Goal: Navigation & Orientation: Find specific page/section

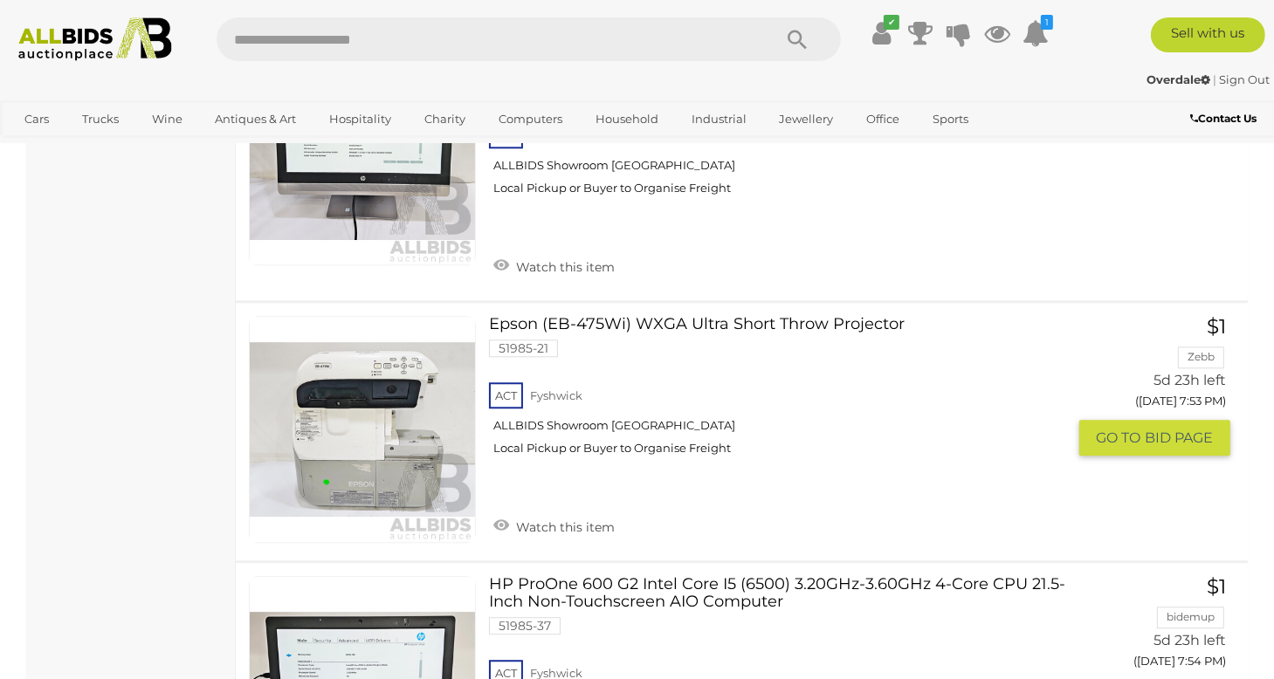
scroll to position [4277, 0]
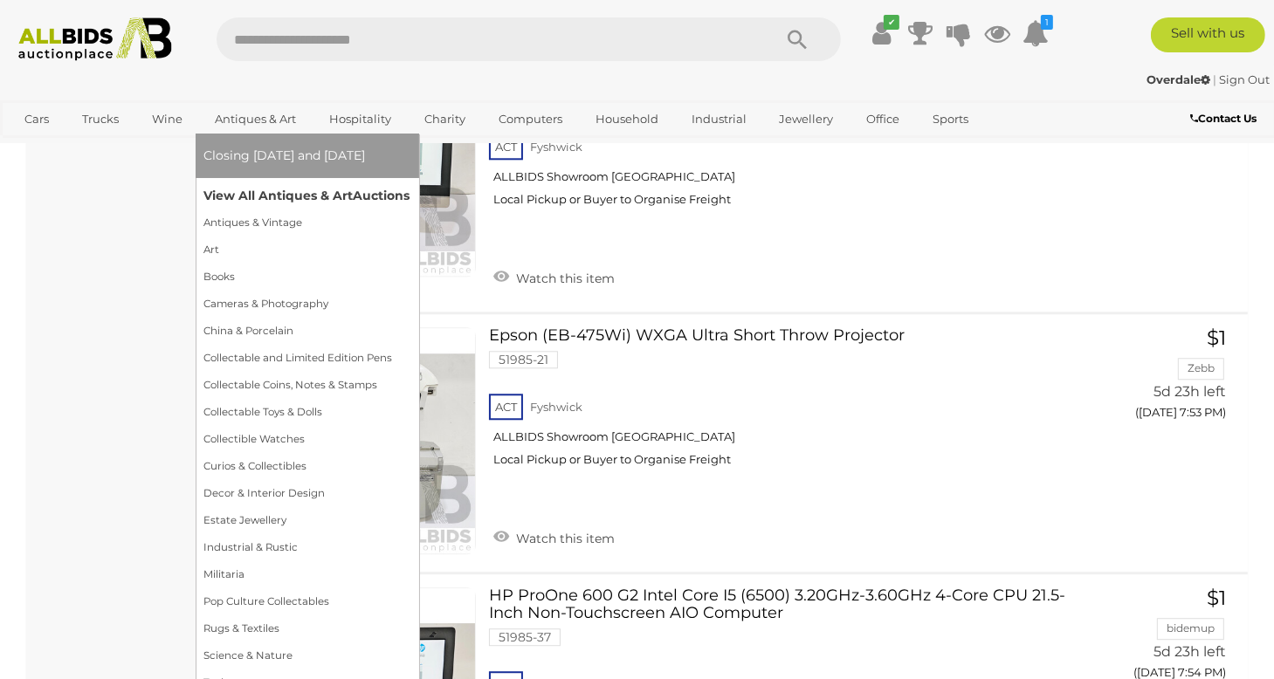
click at [237, 191] on link "View All Antiques & Art Auctions" at bounding box center [307, 195] width 206 height 27
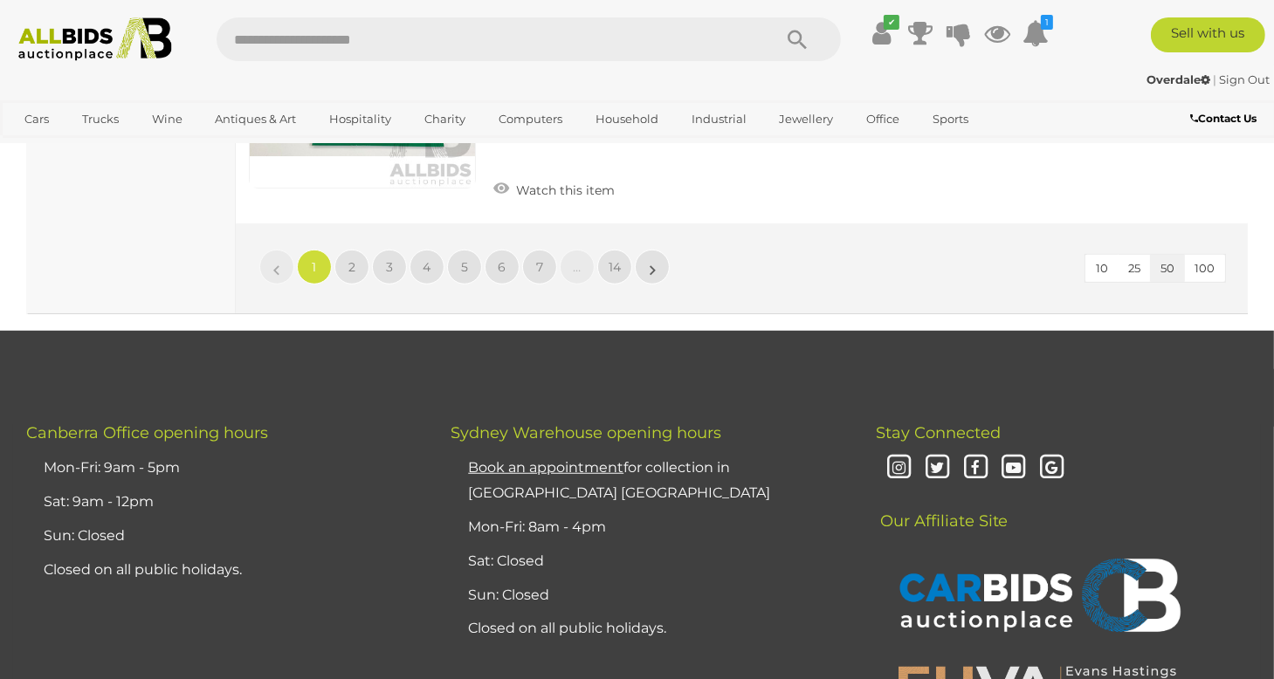
scroll to position [13829, 0]
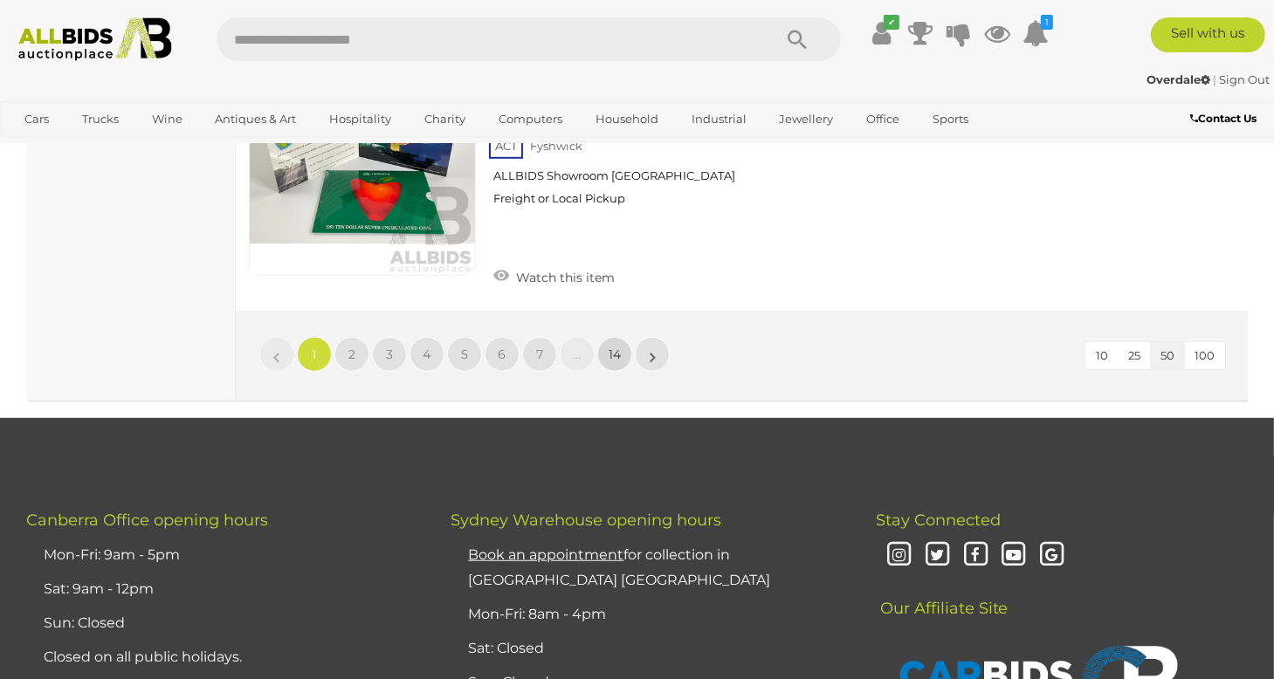
click at [619, 347] on span "14" at bounding box center [614, 355] width 12 height 16
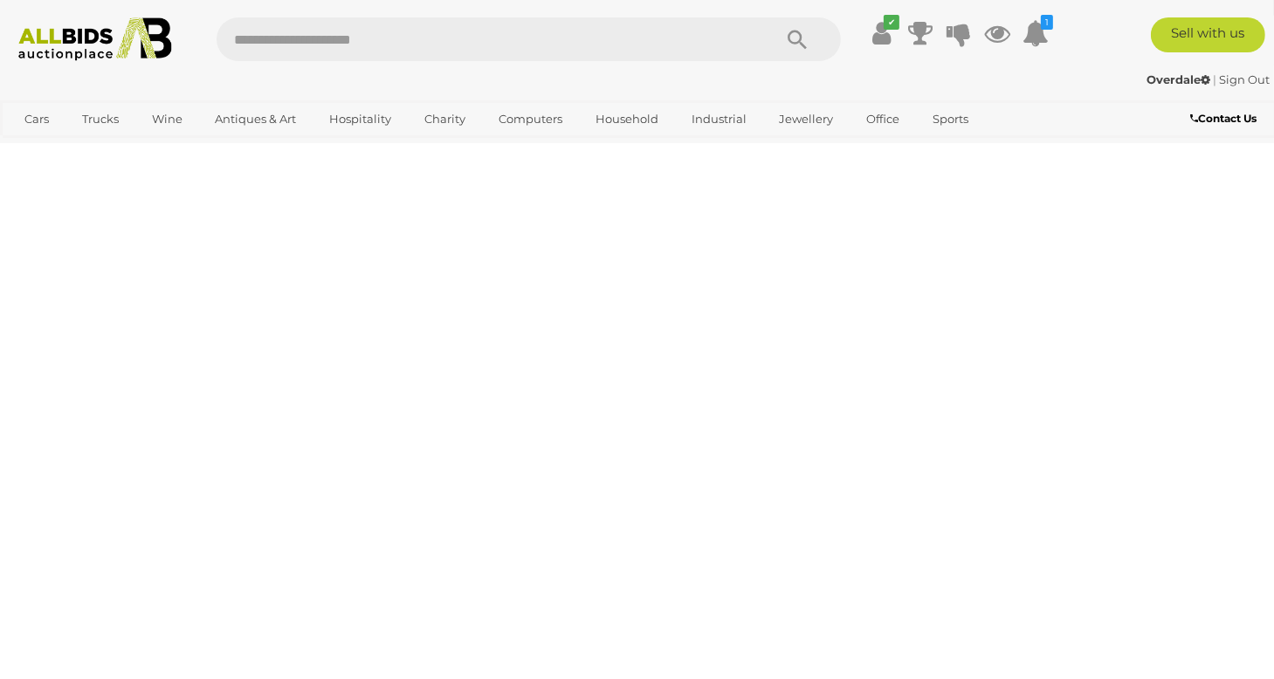
scroll to position [389, 0]
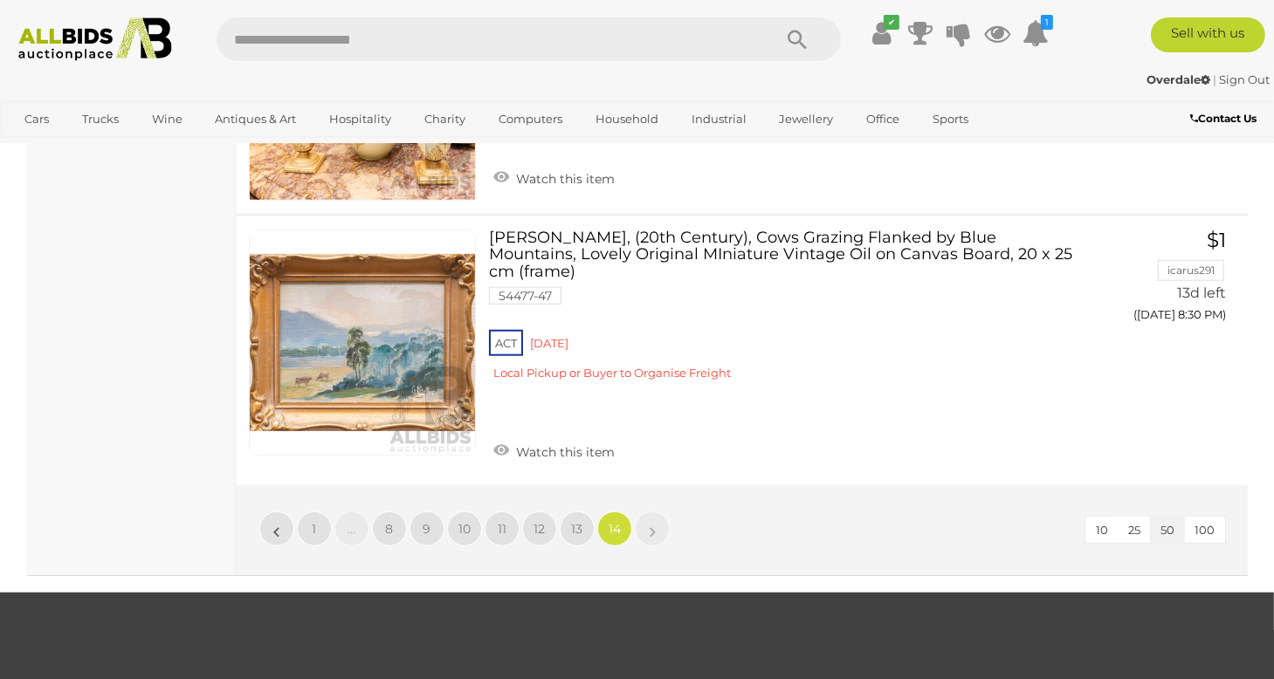
scroll to position [1873, 0]
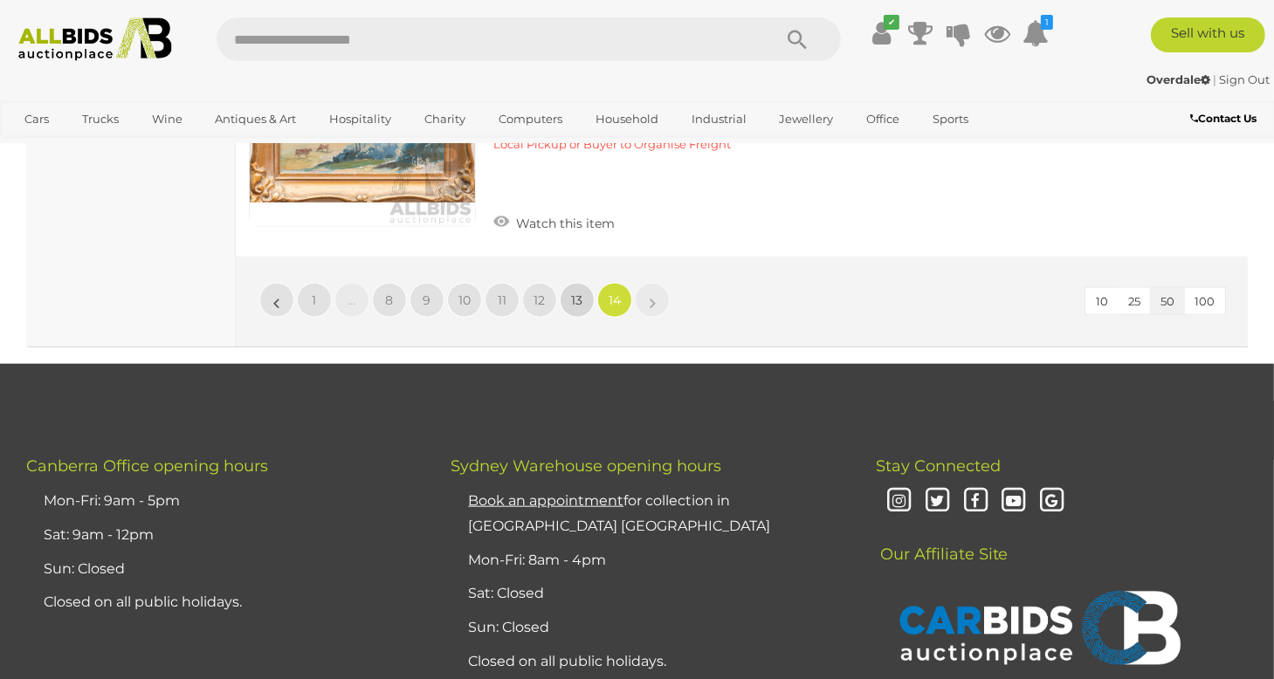
click at [576, 283] on link "13" at bounding box center [577, 300] width 35 height 35
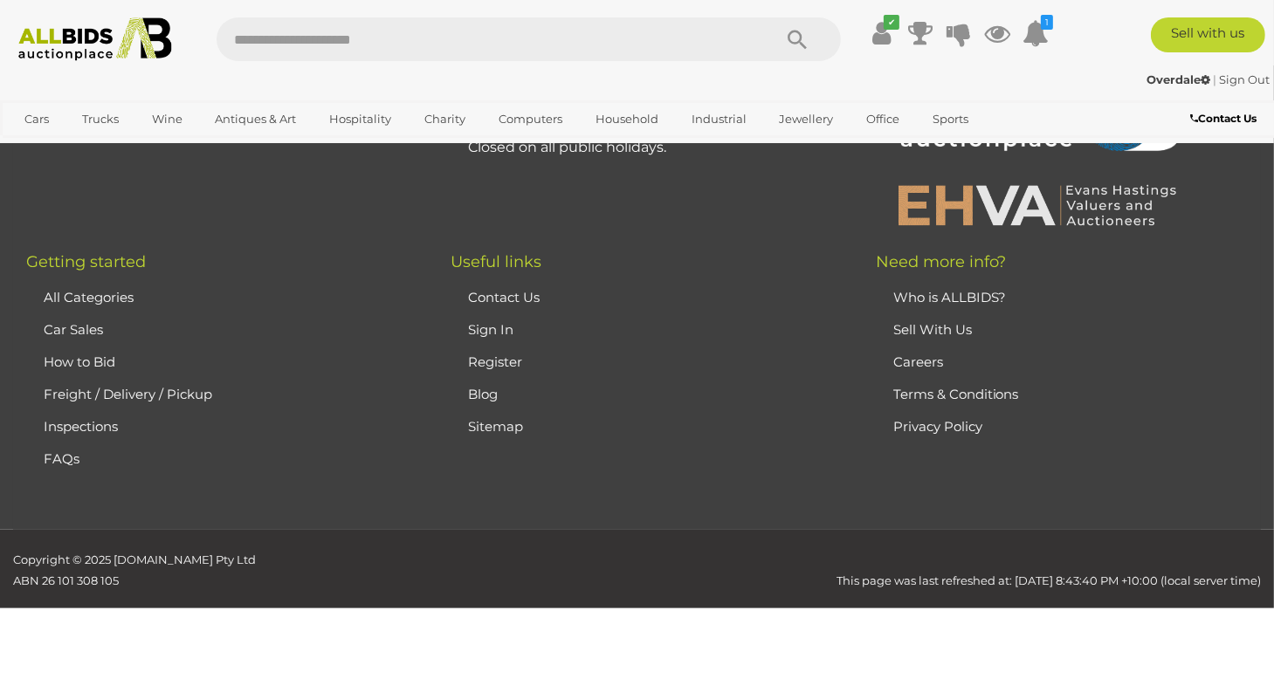
scroll to position [389, 0]
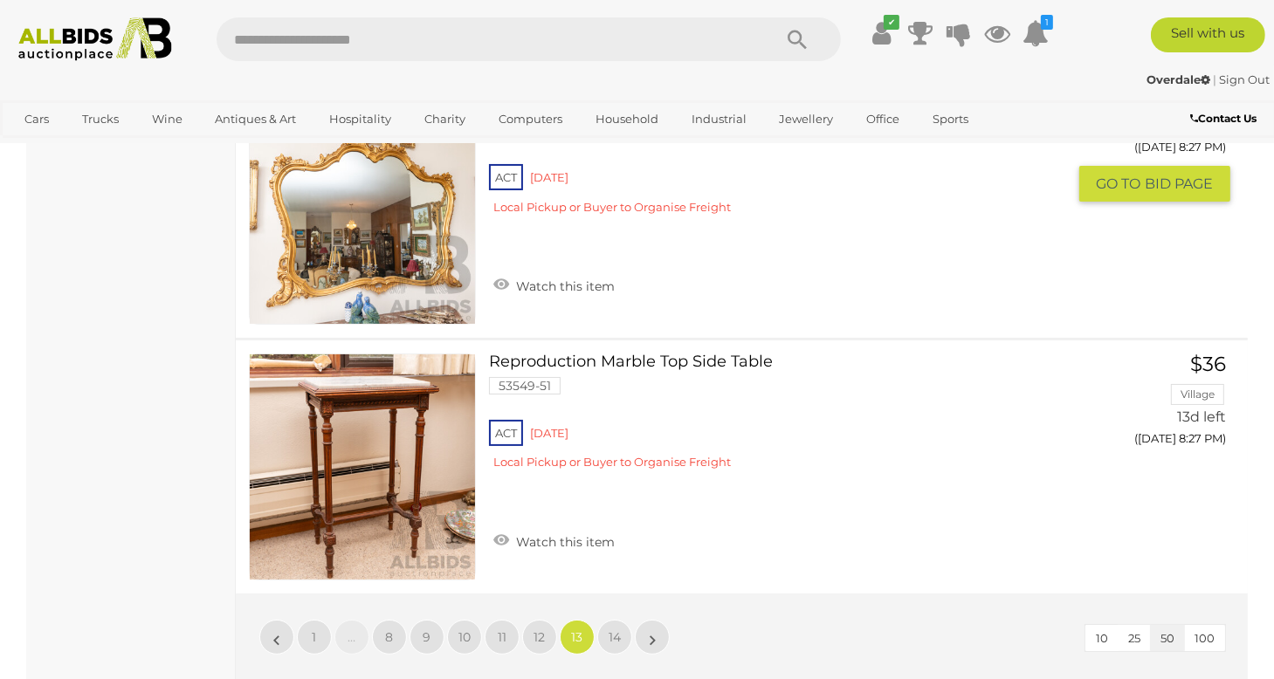
scroll to position [13047, 0]
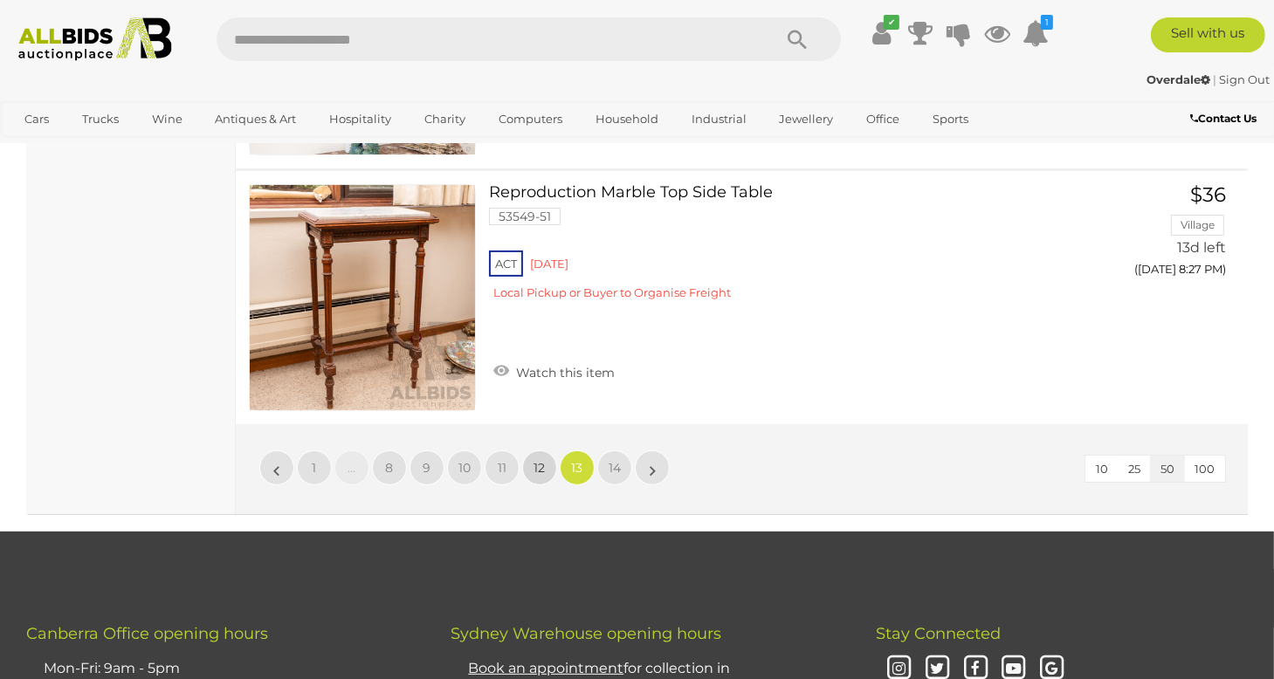
click at [546, 450] on link "12" at bounding box center [539, 467] width 35 height 35
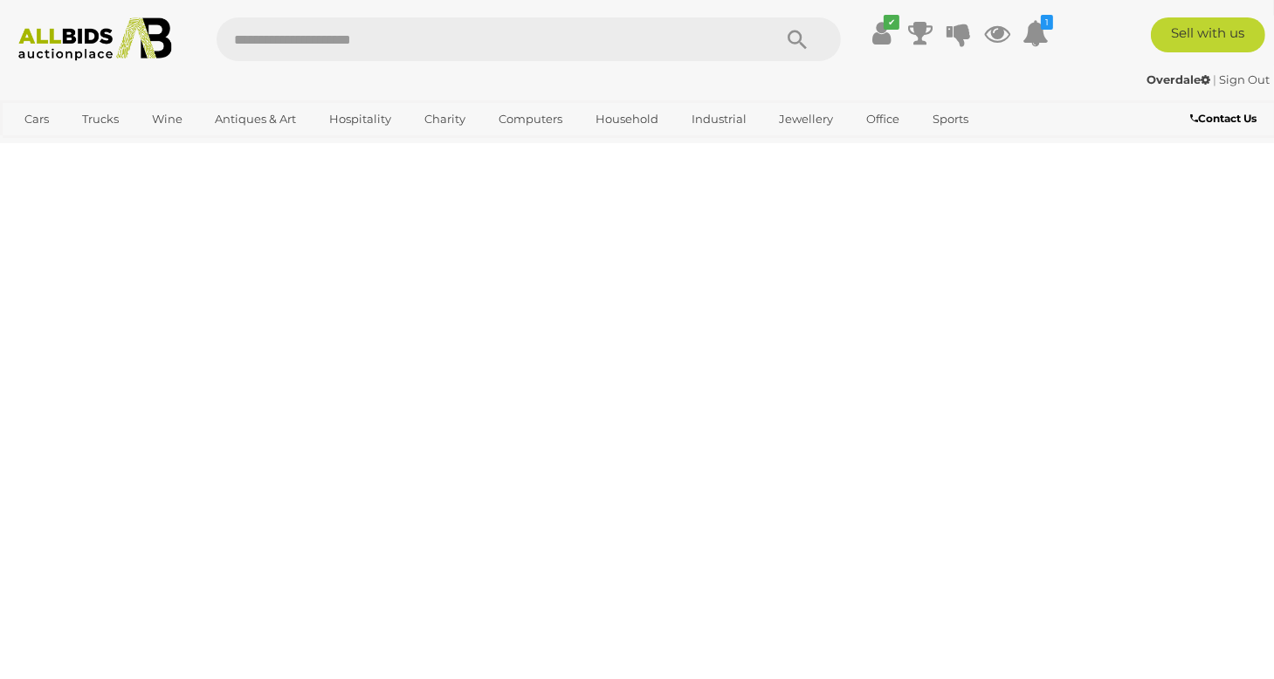
scroll to position [389, 0]
